Goal: Information Seeking & Learning: Learn about a topic

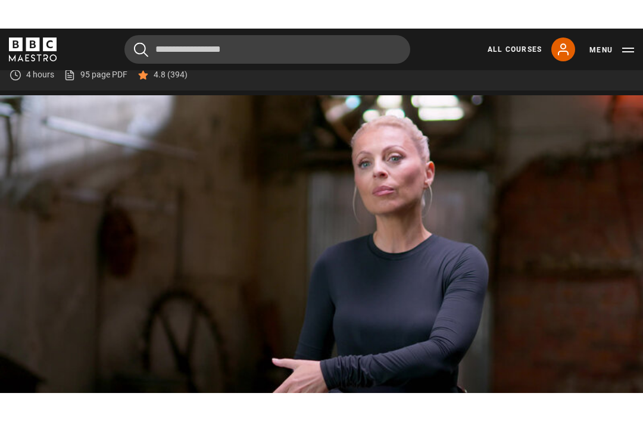
scroll to position [477, 0]
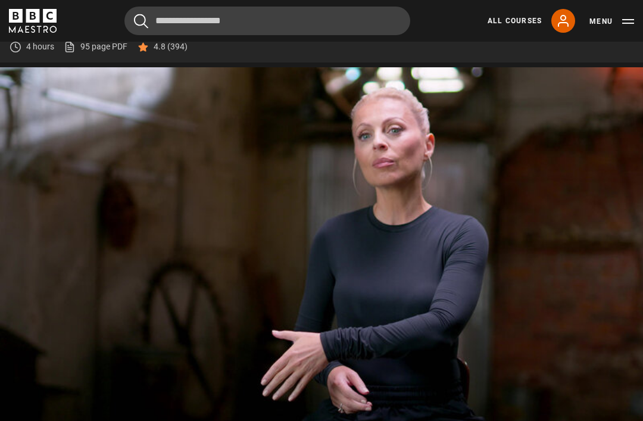
click at [266, 356] on video-js "Video Player is loading. Play Lesson The Animal Wheel 10s Skip Back 10 seconds …" at bounding box center [321, 248] width 643 height 362
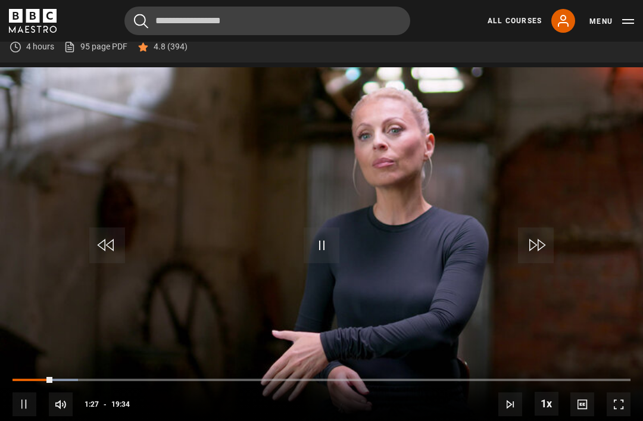
click at [58, 381] on div "Progress Bar" at bounding box center [55, 380] width 45 height 2
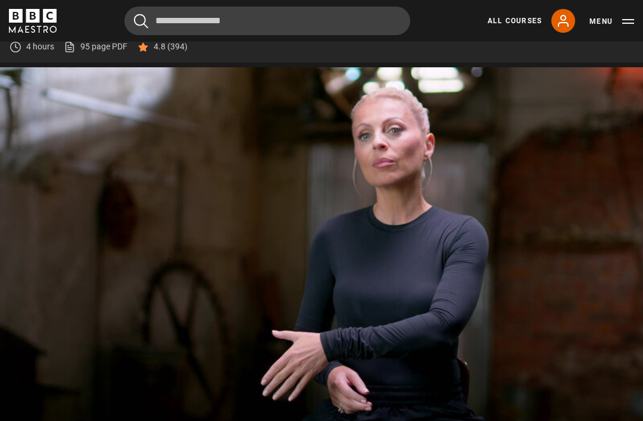
click at [60, 396] on div "10s Skip Back 10 seconds Pause 10s Skip Forward 10 seconds Loaded : 11.07% Paus…" at bounding box center [321, 396] width 643 height 66
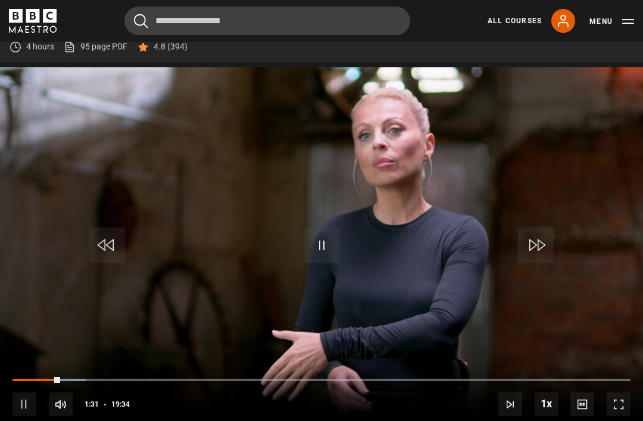
click at [60, 381] on div "Progress Bar" at bounding box center [37, 380] width 48 height 2
click at [234, 321] on video-js "Video Player is loading. Play Lesson The Animal Wheel 10s Skip Back 10 seconds …" at bounding box center [321, 248] width 643 height 362
click at [399, 306] on video-js "Video Player is loading. Play Lesson The Animal Wheel 10s Skip Back 10 seconds …" at bounding box center [321, 248] width 643 height 362
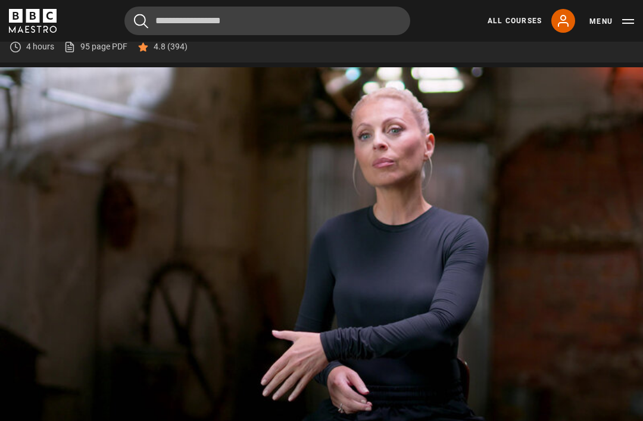
click at [434, 346] on video-js "Video Player is loading. Play Lesson The Animal Wheel 10s Skip Back 10 seconds …" at bounding box center [321, 248] width 643 height 362
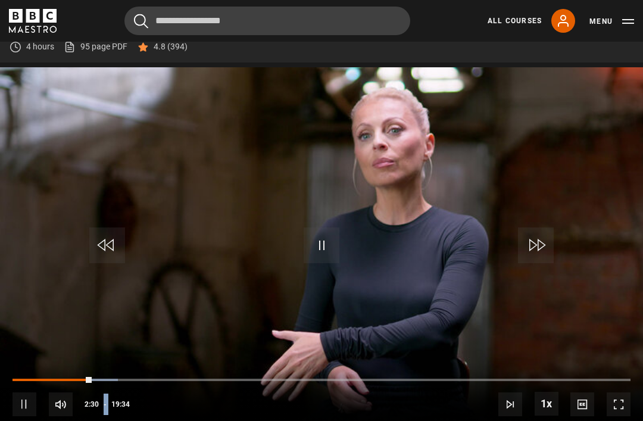
click at [153, 335] on video-js "Video Player is loading. Play Lesson The Animal Wheel 10s Skip Back 10 seconds …" at bounding box center [321, 248] width 643 height 362
click at [383, 313] on video-js "Video Player is loading. Play Lesson The Animal Wheel 10s Skip Back 10 seconds …" at bounding box center [321, 248] width 643 height 362
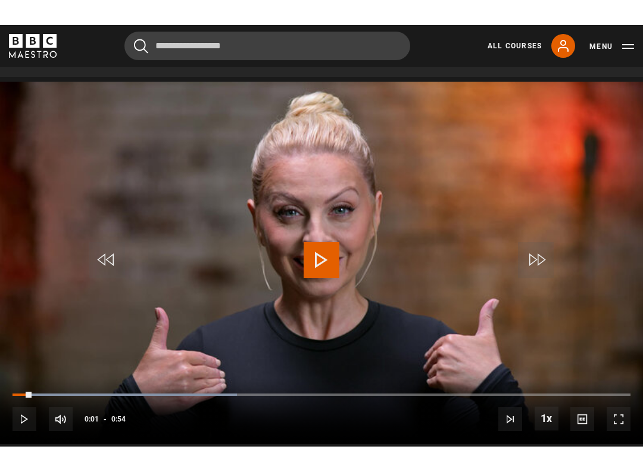
scroll to position [12, 0]
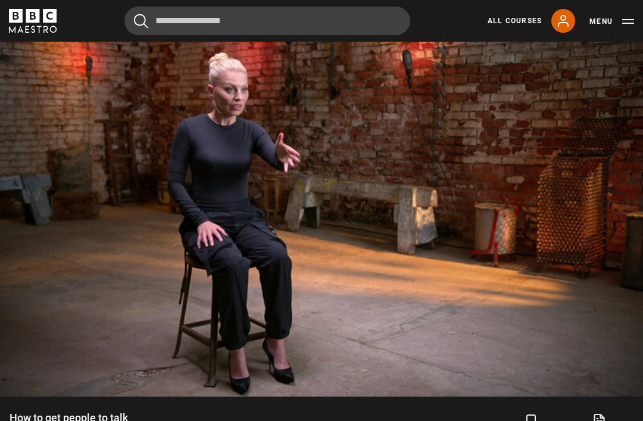
scroll to position [511, 0]
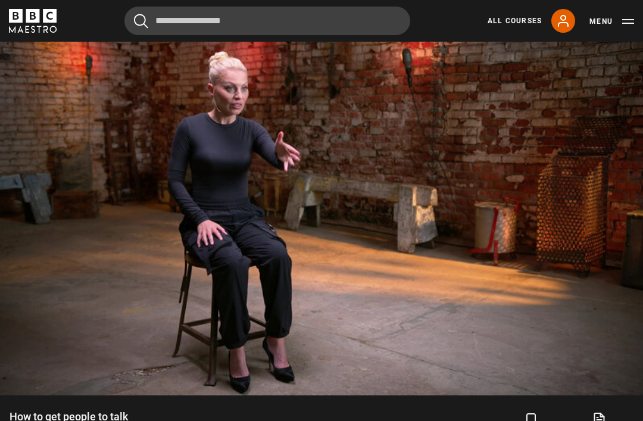
click at [616, 394] on video-js "Video Player is loading. Play Lesson How to get people to talk 10s Skip Back 10…" at bounding box center [321, 214] width 643 height 362
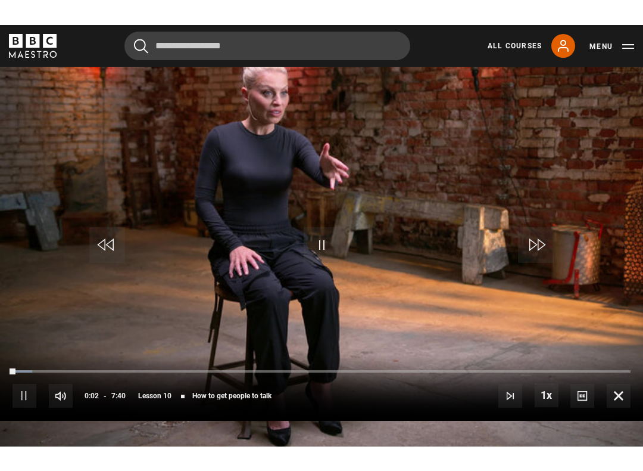
scroll to position [12, 0]
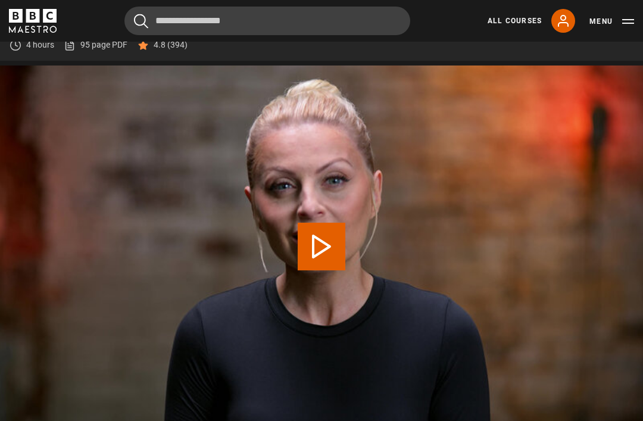
scroll to position [478, 0]
click at [366, 263] on video-js "Video Player is loading. Play Lesson The baseline 10s Skip Back 10 seconds Paus…" at bounding box center [321, 247] width 643 height 362
click at [410, 148] on video-js "Video Player is loading. Play Lesson The baseline 10s Skip Back 10 seconds Paus…" at bounding box center [321, 247] width 643 height 362
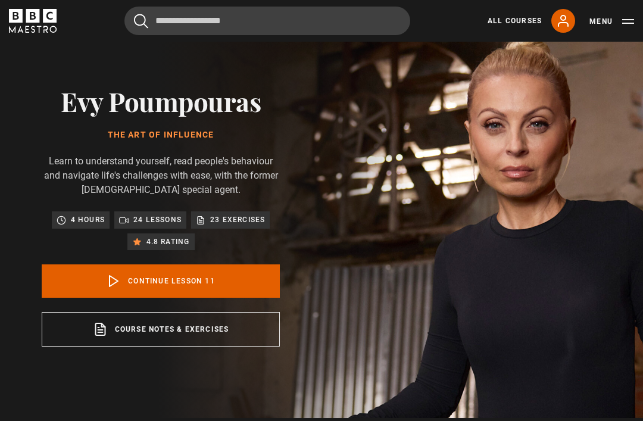
scroll to position [0, 0]
